Goal: Task Accomplishment & Management: Manage account settings

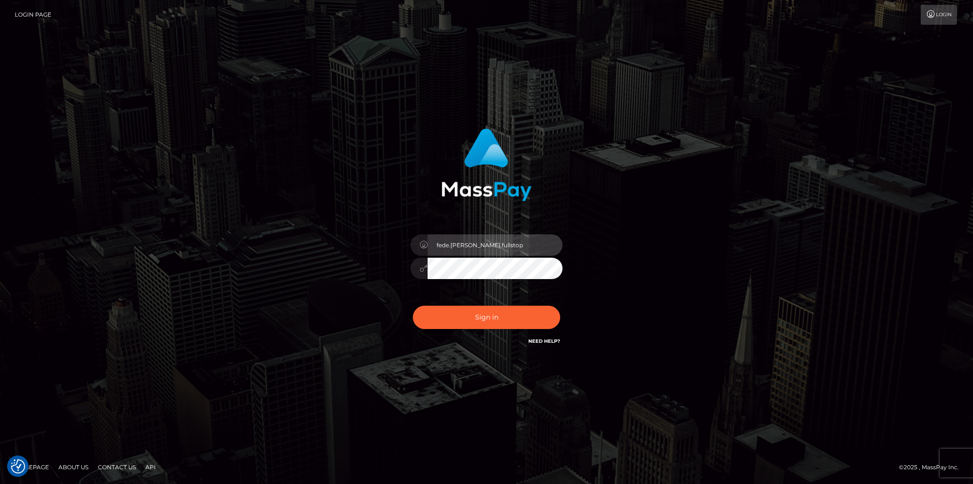
click at [491, 254] on input "fede.contino.fullstop" at bounding box center [495, 244] width 135 height 21
drag, startPoint x: 525, startPoint y: 241, endPoint x: 424, endPoint y: 246, distance: 101.3
click at [424, 246] on div "fede.contino.fullstop" at bounding box center [487, 243] width 152 height 19
paste input "Fede.HM"
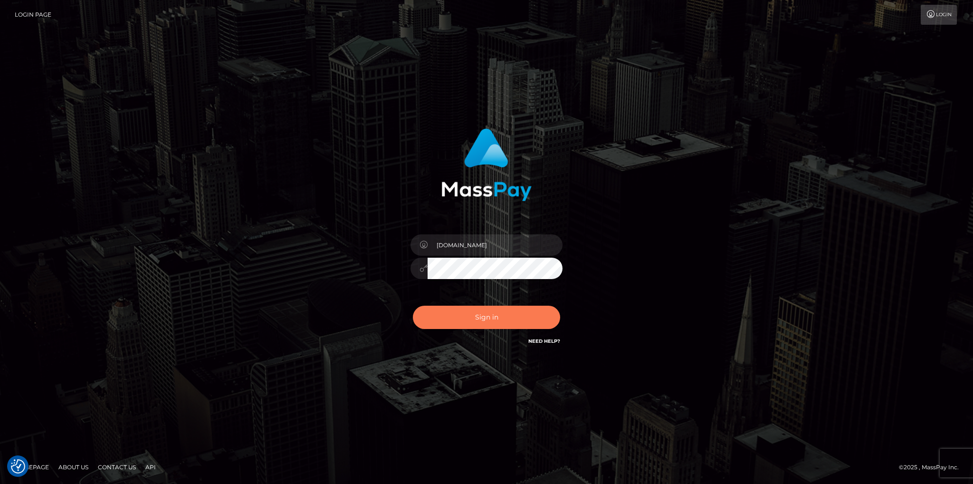
type input "Fede.HM"
click at [491, 317] on button "Sign in" at bounding box center [486, 317] width 147 height 23
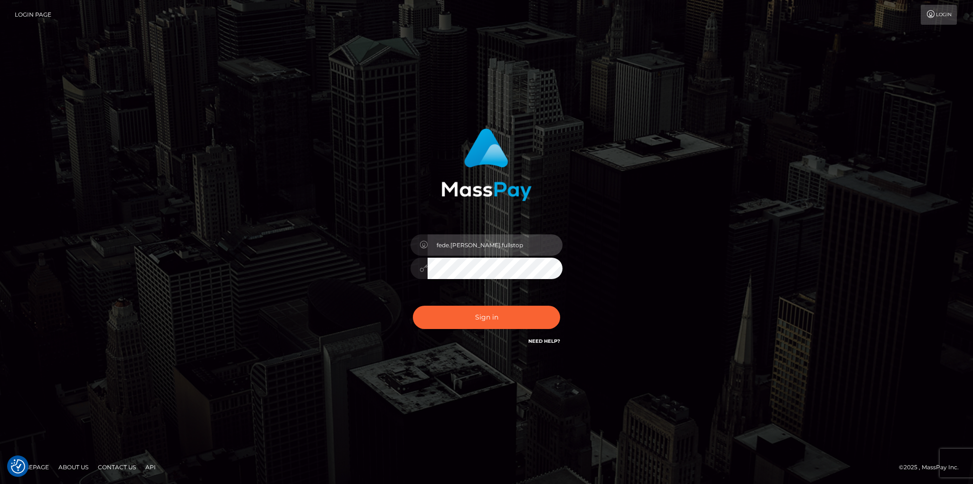
click at [503, 246] on input "fede.contino.fullstop" at bounding box center [495, 244] width 135 height 21
drag, startPoint x: 507, startPoint y: 244, endPoint x: 366, endPoint y: 246, distance: 141.1
click at [372, 246] on div "fede.contino.fullstop Sign in" at bounding box center [486, 237] width 249 height 232
paste input "Fede.HM"
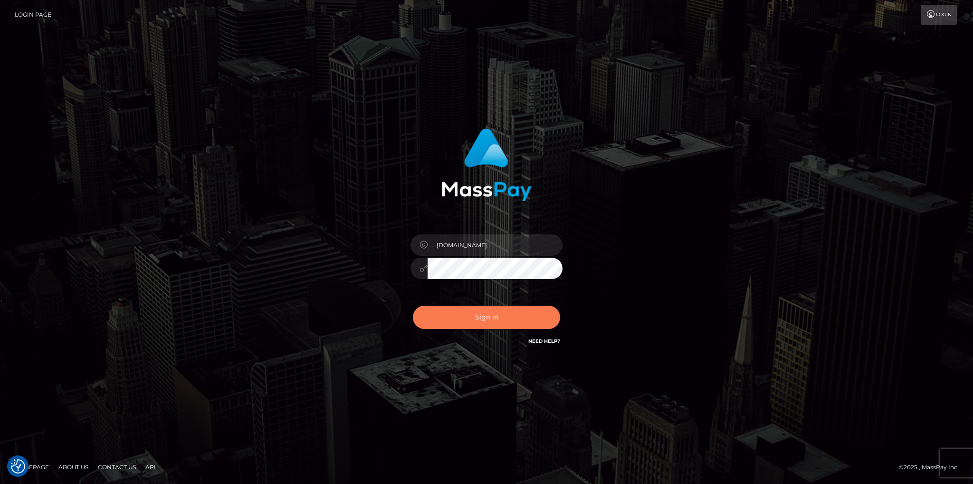
type input "Fede.HM"
click at [484, 315] on button "Sign in" at bounding box center [486, 317] width 147 height 23
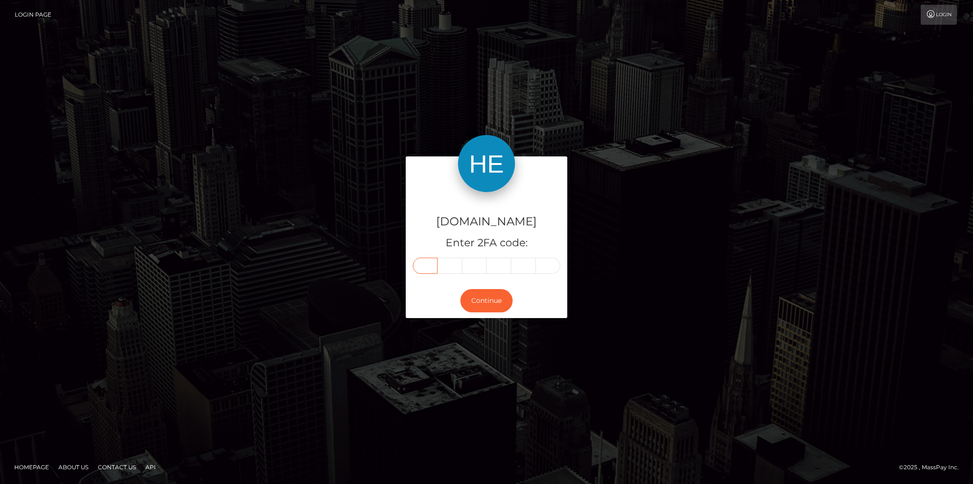
click at [426, 264] on input "text" at bounding box center [425, 266] width 25 height 16
type input "4"
type input "5"
type input "8"
type input "9"
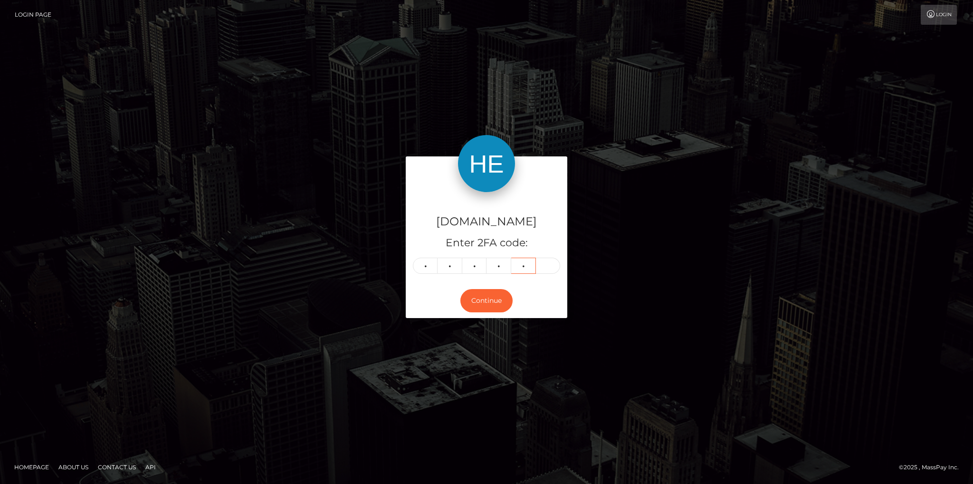
type input "8"
type input "2"
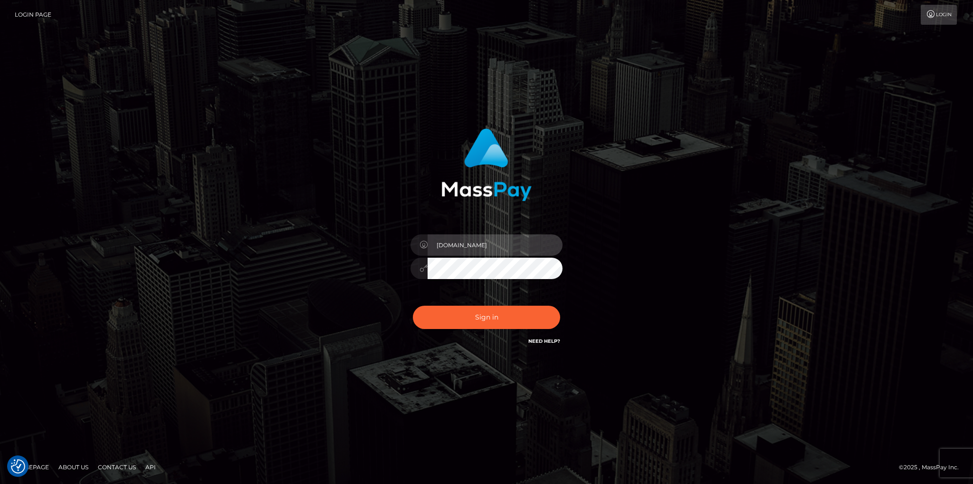
click at [479, 246] on input "Fede.HM" at bounding box center [495, 244] width 135 height 21
type input "Fede.SF"
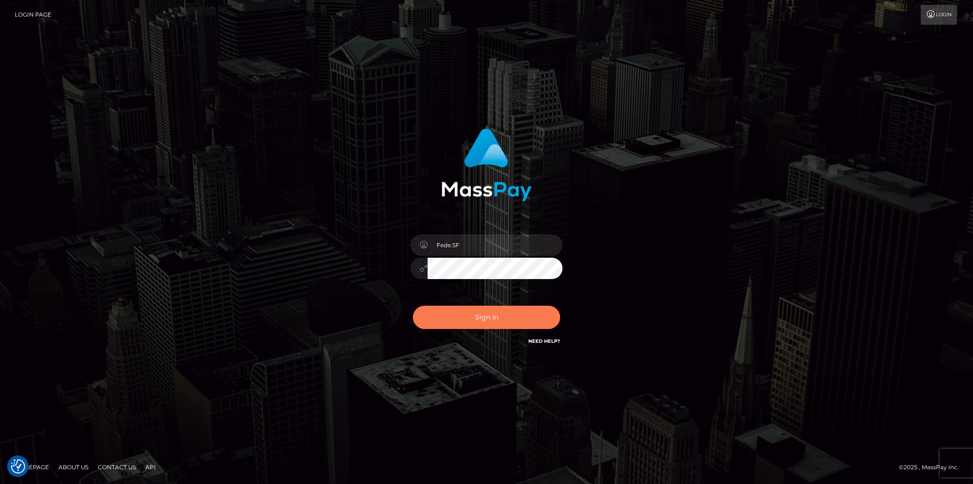
click at [513, 312] on button "Sign in" at bounding box center [486, 317] width 147 height 23
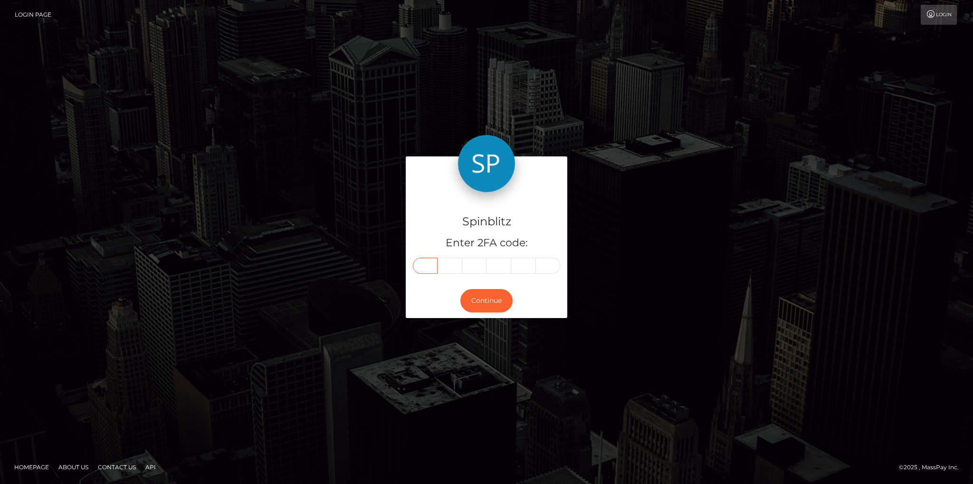
click at [432, 266] on input "text" at bounding box center [425, 266] width 25 height 16
type input "7"
type input "0"
type input "5"
type input "4"
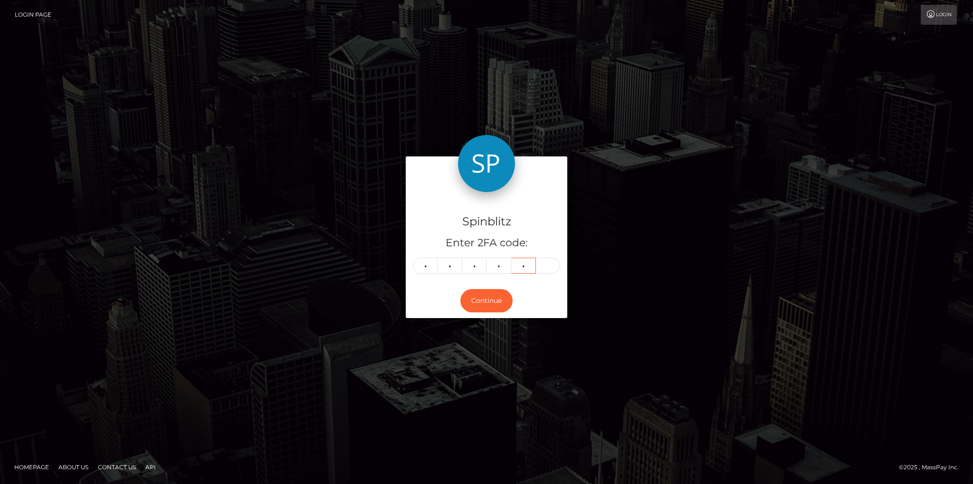
type input "0"
type input "1"
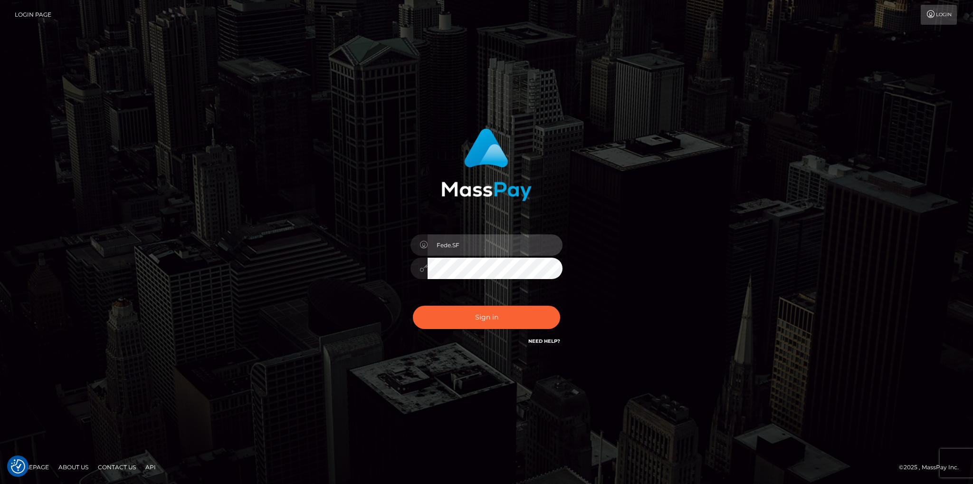
click at [487, 248] on input "Fede.SF" at bounding box center [495, 244] width 135 height 21
type input "Fede.B2"
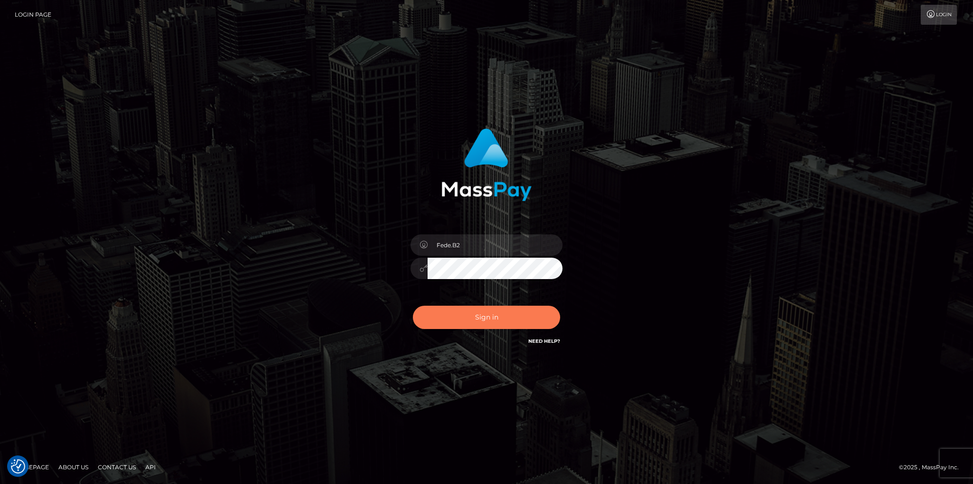
drag, startPoint x: 445, startPoint y: 313, endPoint x: 448, endPoint y: 317, distance: 4.9
click at [447, 317] on button "Sign in" at bounding box center [486, 317] width 147 height 23
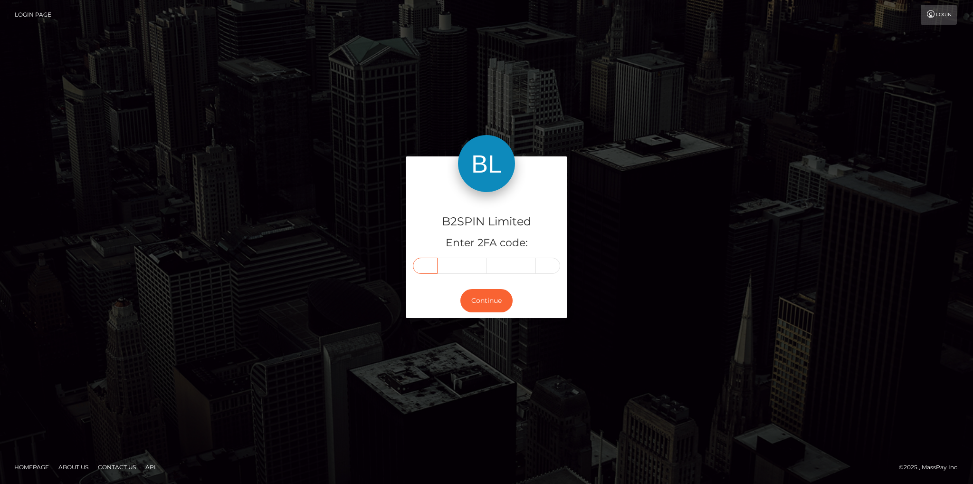
click at [429, 266] on input "text" at bounding box center [425, 266] width 25 height 16
type input "7"
type input "5"
type input "1"
type input "3"
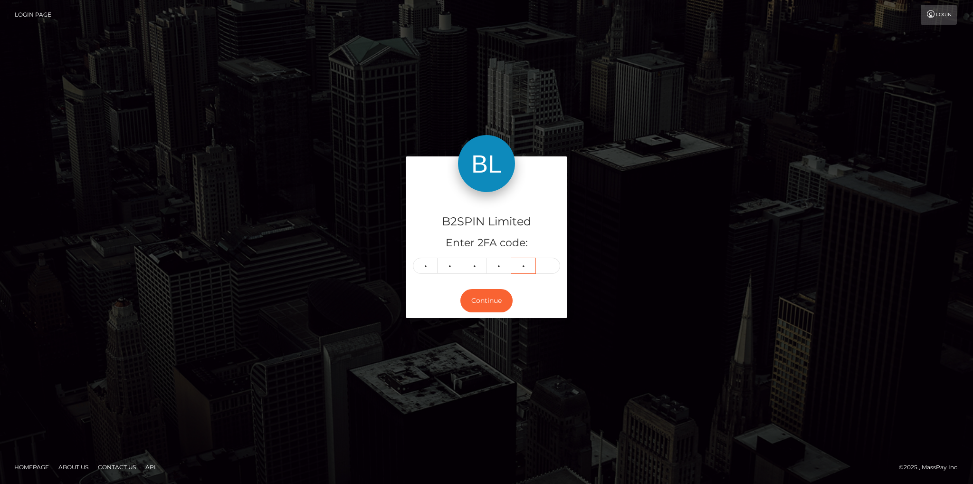
type input "9"
type input "6"
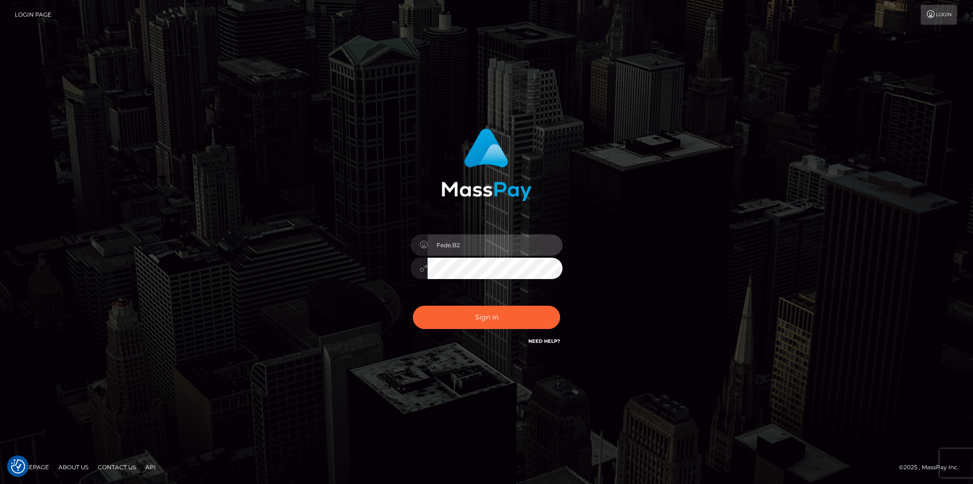
click at [494, 246] on input "Fede.B2" at bounding box center [495, 244] width 135 height 21
type input "[DOMAIN_NAME]"
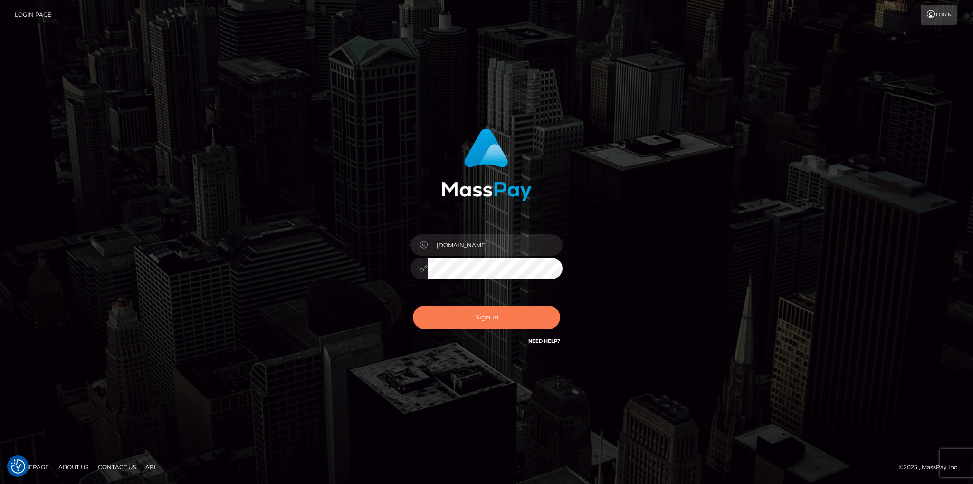
click at [519, 314] on button "Sign in" at bounding box center [486, 317] width 147 height 23
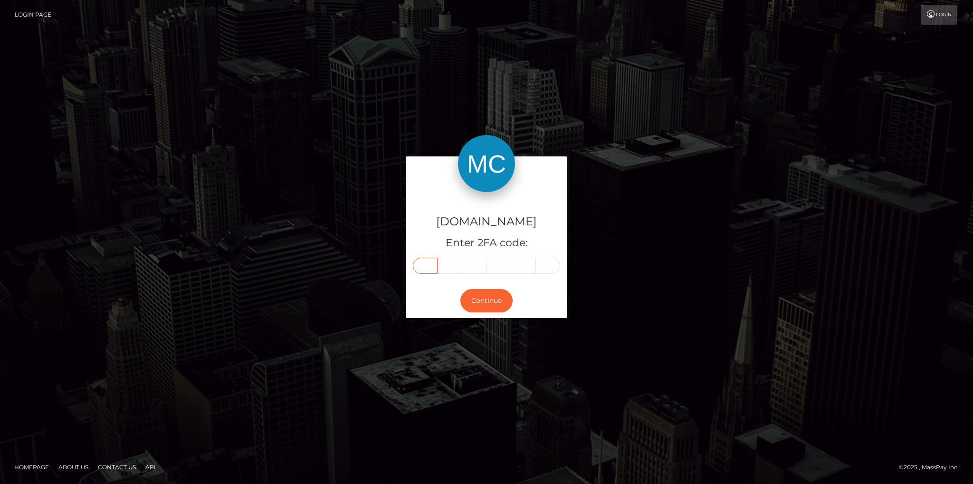
click at [424, 260] on input "text" at bounding box center [425, 266] width 25 height 16
type input "7"
type input "9"
type input "8"
type input "6"
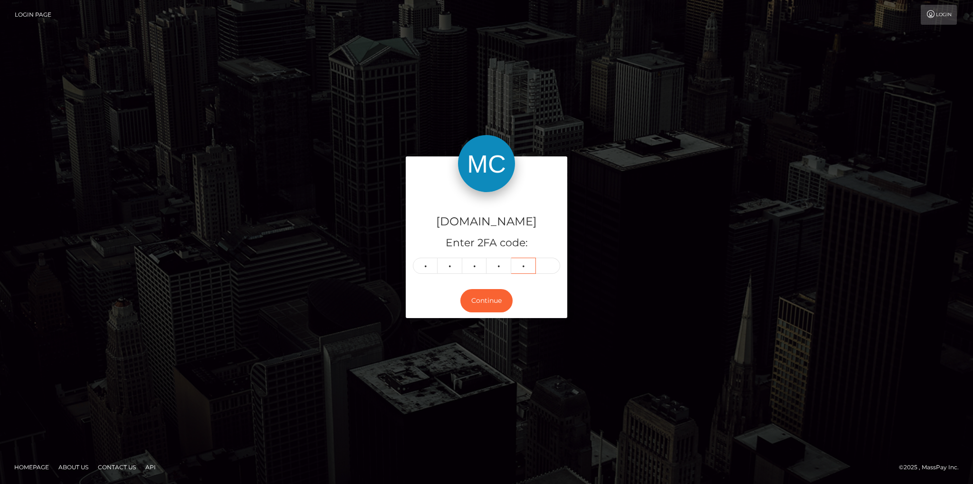
type input "6"
type input "7"
